Goal: Transaction & Acquisition: Book appointment/travel/reservation

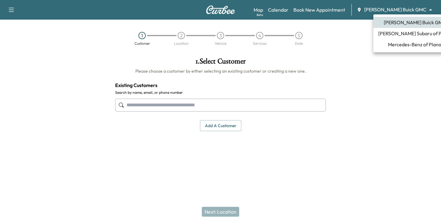
click at [429, 6] on body "Support Log Out Map Beta Calendar Book New Appointment [PERSON_NAME] Buick GMC …" at bounding box center [220, 112] width 441 height 224
click at [392, 45] on span "Mercedes-Benz of Plano" at bounding box center [414, 44] width 53 height 7
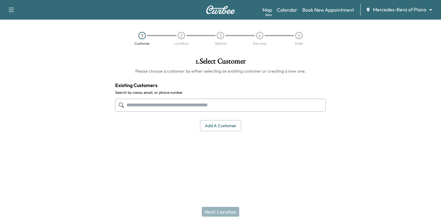
click at [190, 101] on input "text" at bounding box center [220, 105] width 211 height 13
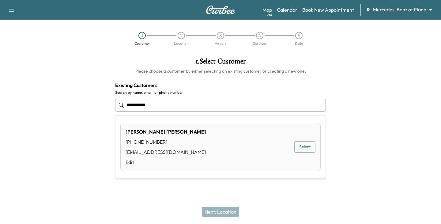
click at [307, 149] on button "Select" at bounding box center [304, 146] width 21 height 11
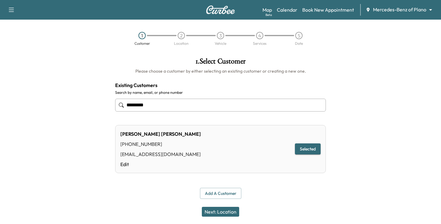
type input "*********"
click at [223, 211] on button "Next: Location" at bounding box center [220, 212] width 37 height 10
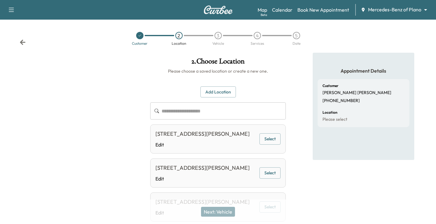
click at [269, 144] on button "Select" at bounding box center [269, 138] width 21 height 11
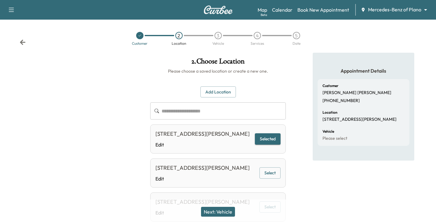
click at [227, 211] on button "Next: Vehicle" at bounding box center [218, 212] width 34 height 10
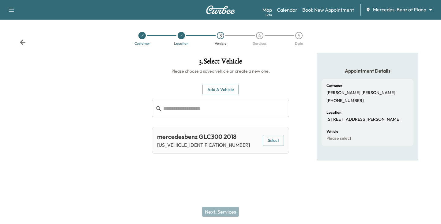
click at [267, 142] on button "Select" at bounding box center [273, 140] width 21 height 11
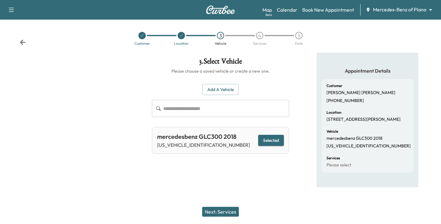
click at [219, 208] on button "Next: Services" at bounding box center [220, 212] width 37 height 10
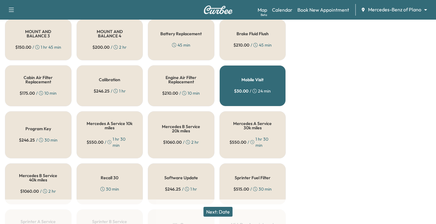
scroll to position [184, 0]
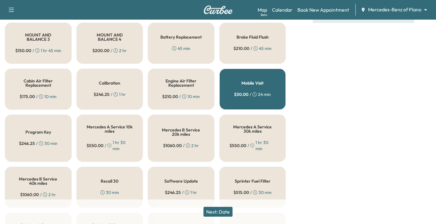
click at [101, 127] on h5 "Mercedes A Service 10k miles" at bounding box center [110, 129] width 47 height 9
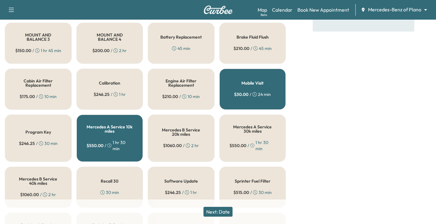
click at [221, 210] on button "Next: Date" at bounding box center [217, 212] width 29 height 10
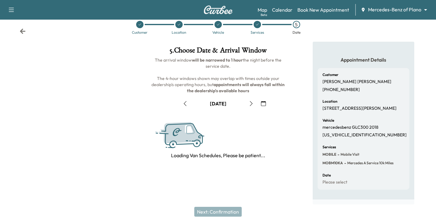
scroll to position [83, 0]
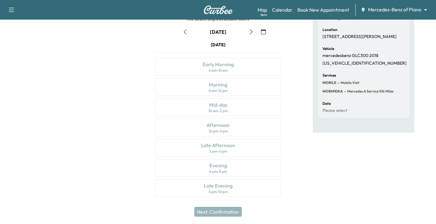
click at [252, 29] on icon "button" at bounding box center [251, 31] width 5 height 5
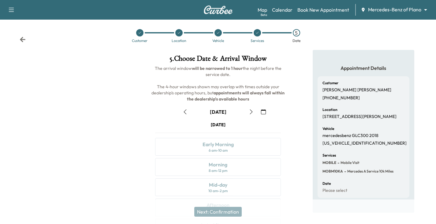
scroll to position [0, 0]
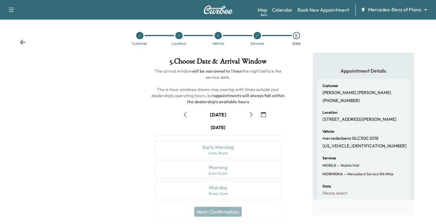
click at [252, 114] on icon "button" at bounding box center [251, 114] width 5 height 5
click at [252, 114] on icon "button" at bounding box center [251, 114] width 3 height 5
click at [252, 114] on icon "button" at bounding box center [251, 114] width 5 height 5
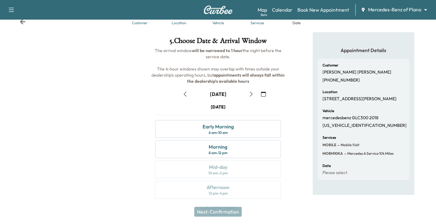
scroll to position [31, 0]
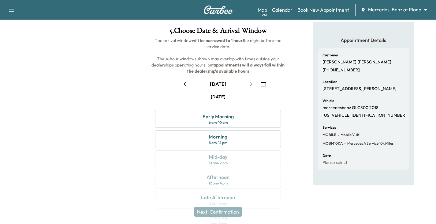
click at [250, 83] on icon "button" at bounding box center [251, 83] width 5 height 5
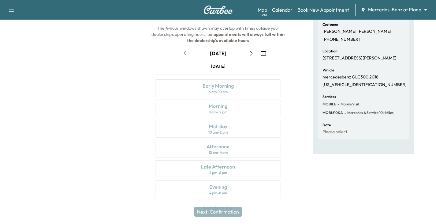
click at [250, 51] on icon "button" at bounding box center [251, 53] width 5 height 5
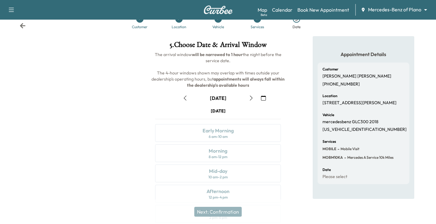
scroll to position [61, 0]
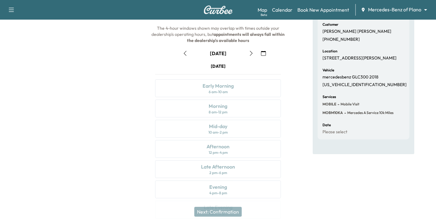
click at [250, 54] on icon "button" at bounding box center [251, 53] width 5 height 5
click at [252, 52] on icon "button" at bounding box center [251, 53] width 5 height 5
click at [185, 53] on icon "button" at bounding box center [185, 53] width 5 height 5
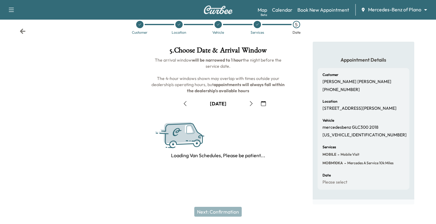
scroll to position [17, 0]
click at [185, 57] on span "The arrival window will be narrowed to 1 hour the night before the service date…" at bounding box center [218, 75] width 134 height 36
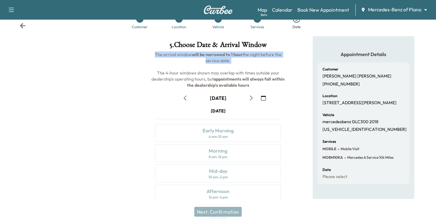
click at [185, 53] on span "The arrival window will be narrowed to 1 hour the night before the service date…" at bounding box center [218, 70] width 134 height 36
click at [186, 99] on icon "button" at bounding box center [185, 97] width 5 height 5
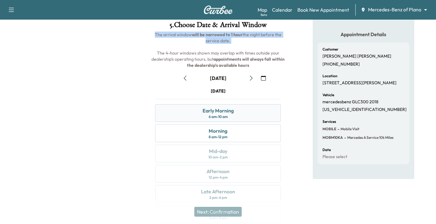
scroll to position [47, 0]
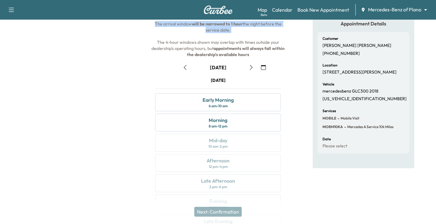
click at [184, 67] on icon "button" at bounding box center [185, 67] width 5 height 5
click at [185, 65] on icon "button" at bounding box center [185, 67] width 5 height 5
click at [185, 69] on icon "button" at bounding box center [185, 67] width 5 height 5
click at [186, 67] on icon "button" at bounding box center [185, 67] width 5 height 5
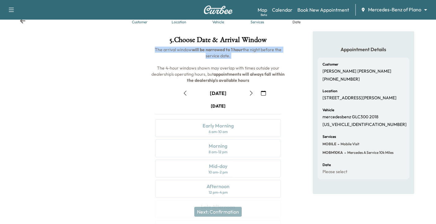
click at [185, 91] on icon "button" at bounding box center [185, 93] width 5 height 5
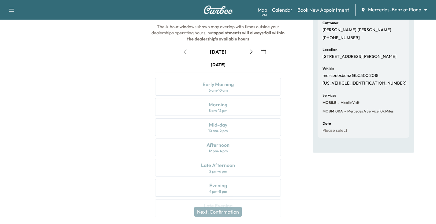
scroll to position [52, 0]
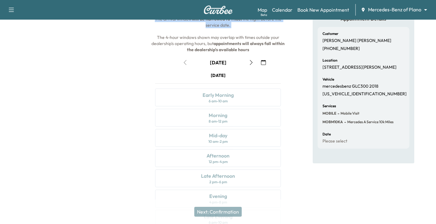
click at [250, 61] on icon "button" at bounding box center [251, 62] width 5 height 5
click at [251, 63] on icon "button" at bounding box center [251, 62] width 5 height 5
click at [248, 64] on button "button" at bounding box center [251, 63] width 10 height 10
click at [251, 63] on icon "button" at bounding box center [251, 62] width 5 height 5
click at [250, 61] on icon "button" at bounding box center [251, 62] width 5 height 5
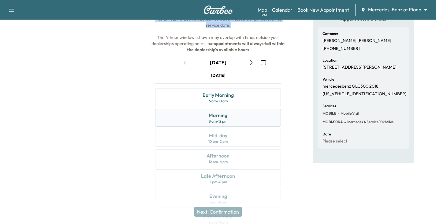
click at [214, 117] on div "Morning" at bounding box center [218, 114] width 19 height 7
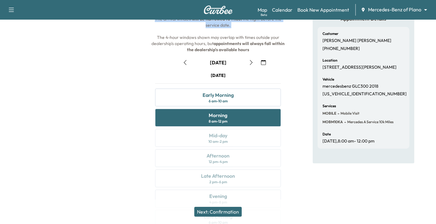
click at [225, 210] on button "Next: Confirmation" at bounding box center [217, 212] width 47 height 10
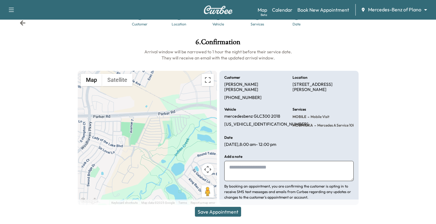
click at [242, 161] on textarea at bounding box center [288, 171] width 129 height 20
drag, startPoint x: 224, startPoint y: 118, endPoint x: 228, endPoint y: 118, distance: 3.7
click at [228, 121] on p "[US_VEHICLE_IDENTIFICATION_NUMBER]" at bounding box center [266, 124] width 84 height 6
click at [238, 121] on p "[US_VEHICLE_IDENTIFICATION_NUMBER]" at bounding box center [266, 124] width 84 height 6
drag, startPoint x: 271, startPoint y: 119, endPoint x: 225, endPoint y: 119, distance: 46.5
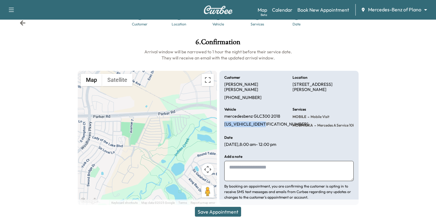
click at [225, 119] on div "Vehicle mercedesbenz GLC300 2018 [US_VEHICLE_IDENTIFICATION_NUMBER]" at bounding box center [254, 117] width 61 height 21
copy p "[US_VEHICLE_IDENTIFICATION_NUMBER]"
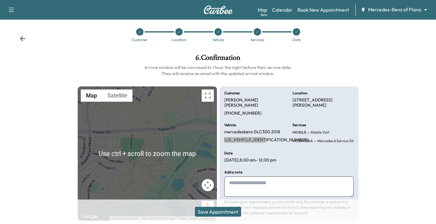
scroll to position [0, 0]
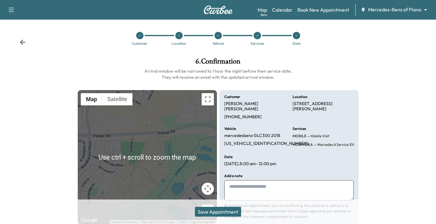
click at [255, 36] on icon at bounding box center [257, 36] width 4 height 4
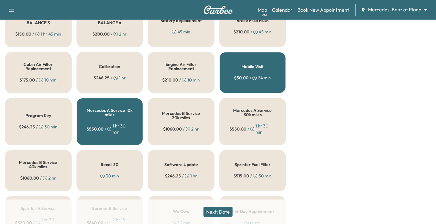
scroll to position [189, 0]
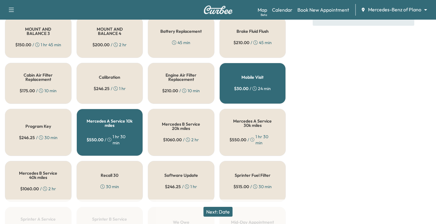
click at [111, 132] on div "Mercedes A Service 10k miles $ 550.00 / 1 hr 30 min" at bounding box center [109, 132] width 67 height 47
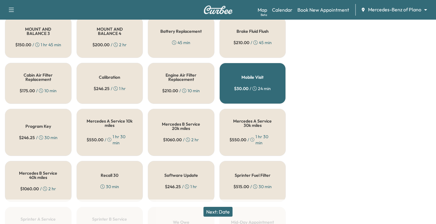
click at [136, 126] on div "Mercedes A Service 10k miles $ 550.00 / 1 hr 30 min" at bounding box center [109, 132] width 67 height 47
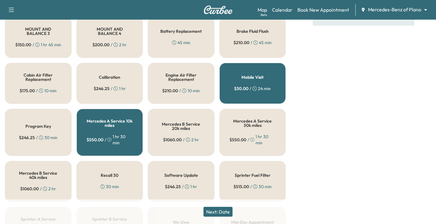
click at [253, 84] on div "Mobile Visit $ 30.00 / 24 min" at bounding box center [252, 83] width 67 height 41
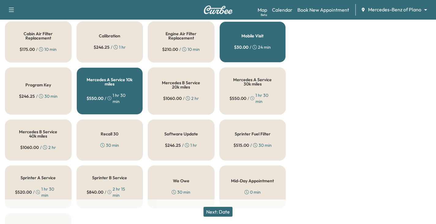
scroll to position [220, 0]
